Goal: Register for event/course

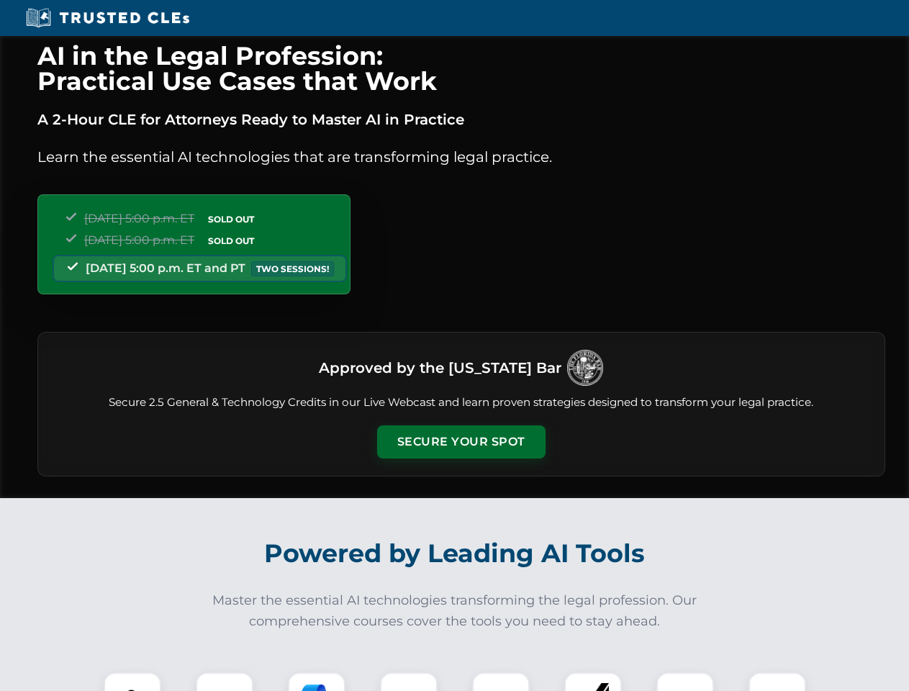
click at [460, 442] on button "Secure Your Spot" at bounding box center [461, 441] width 168 height 33
click at [132, 681] on img at bounding box center [132, 701] width 42 height 42
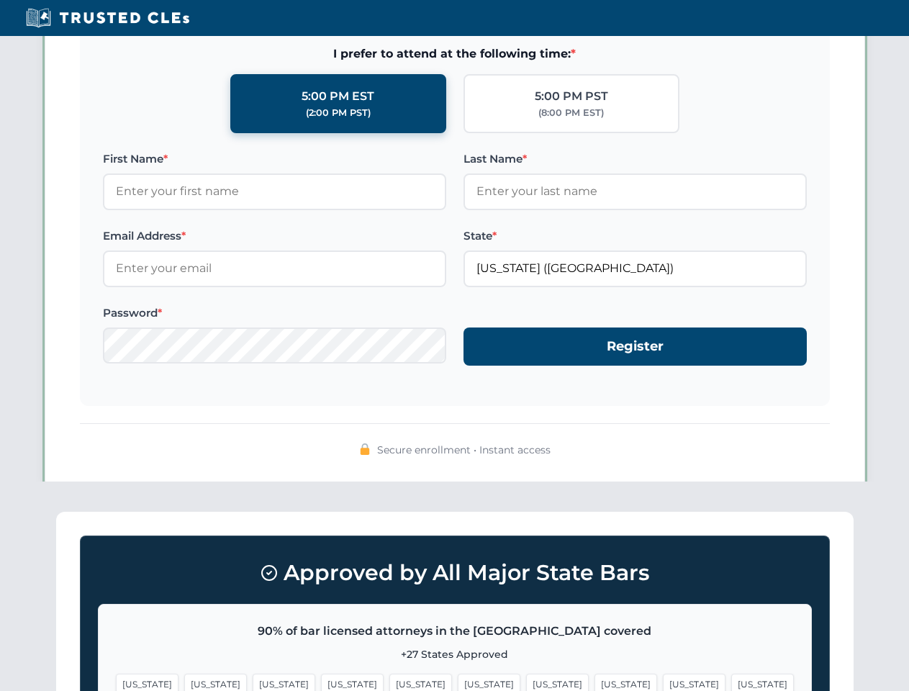
click at [526, 681] on span "[US_STATE]" at bounding box center [557, 683] width 63 height 21
click at [662, 681] on span "[US_STATE]" at bounding box center [693, 683] width 63 height 21
